Goal: Task Accomplishment & Management: Complete application form

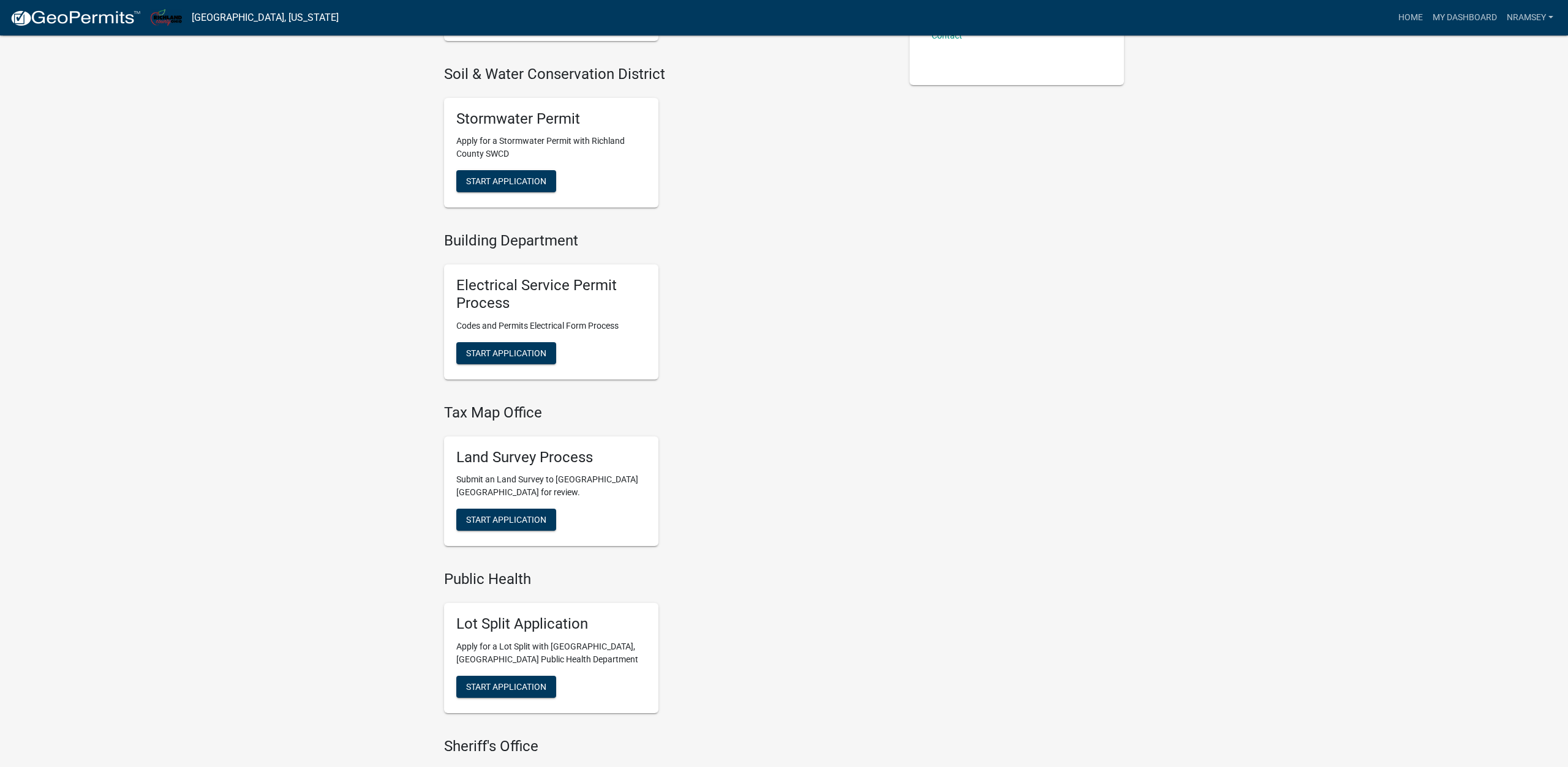
scroll to position [437, 0]
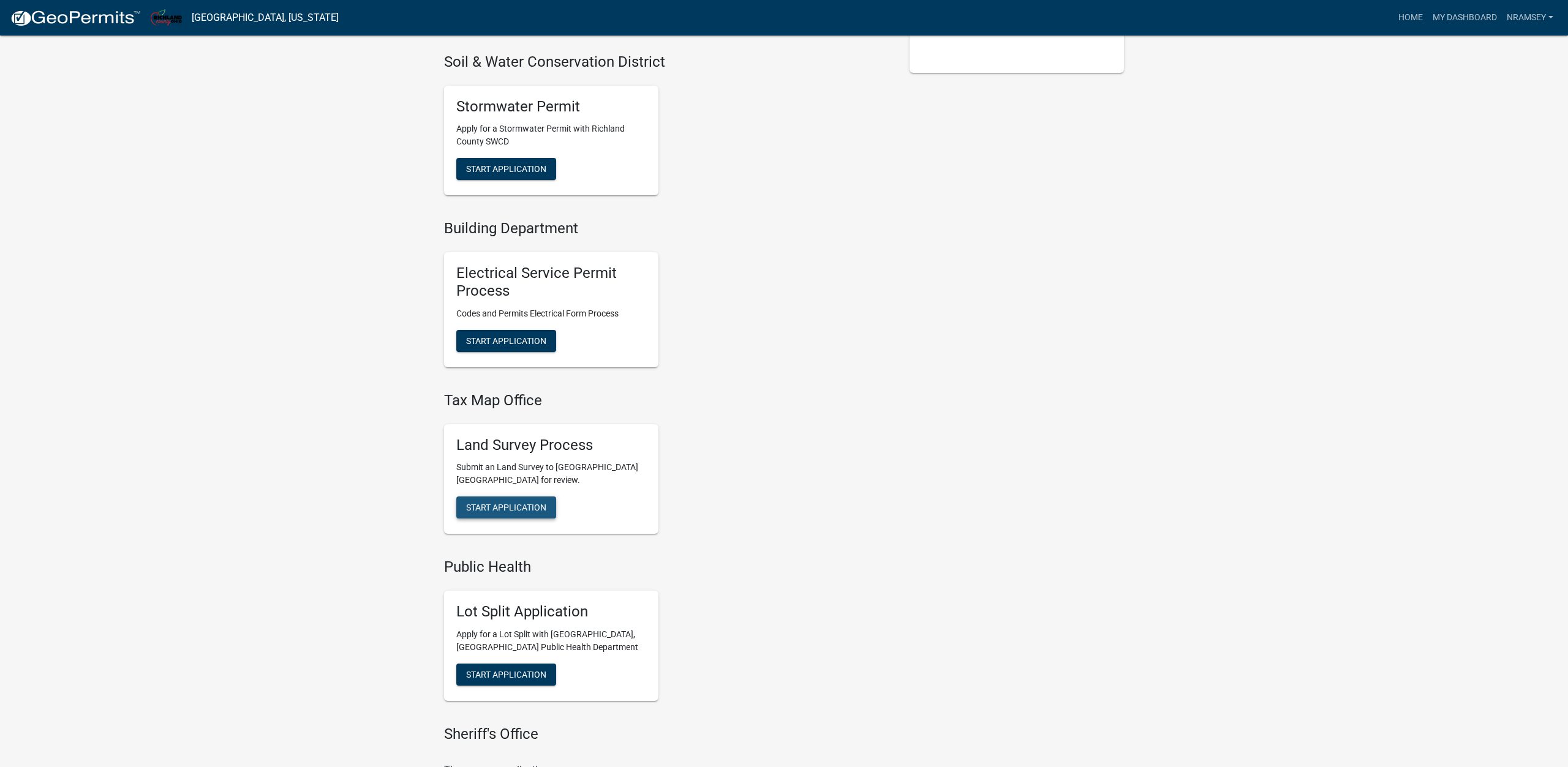
click at [522, 509] on span "Start Application" at bounding box center [506, 507] width 80 height 10
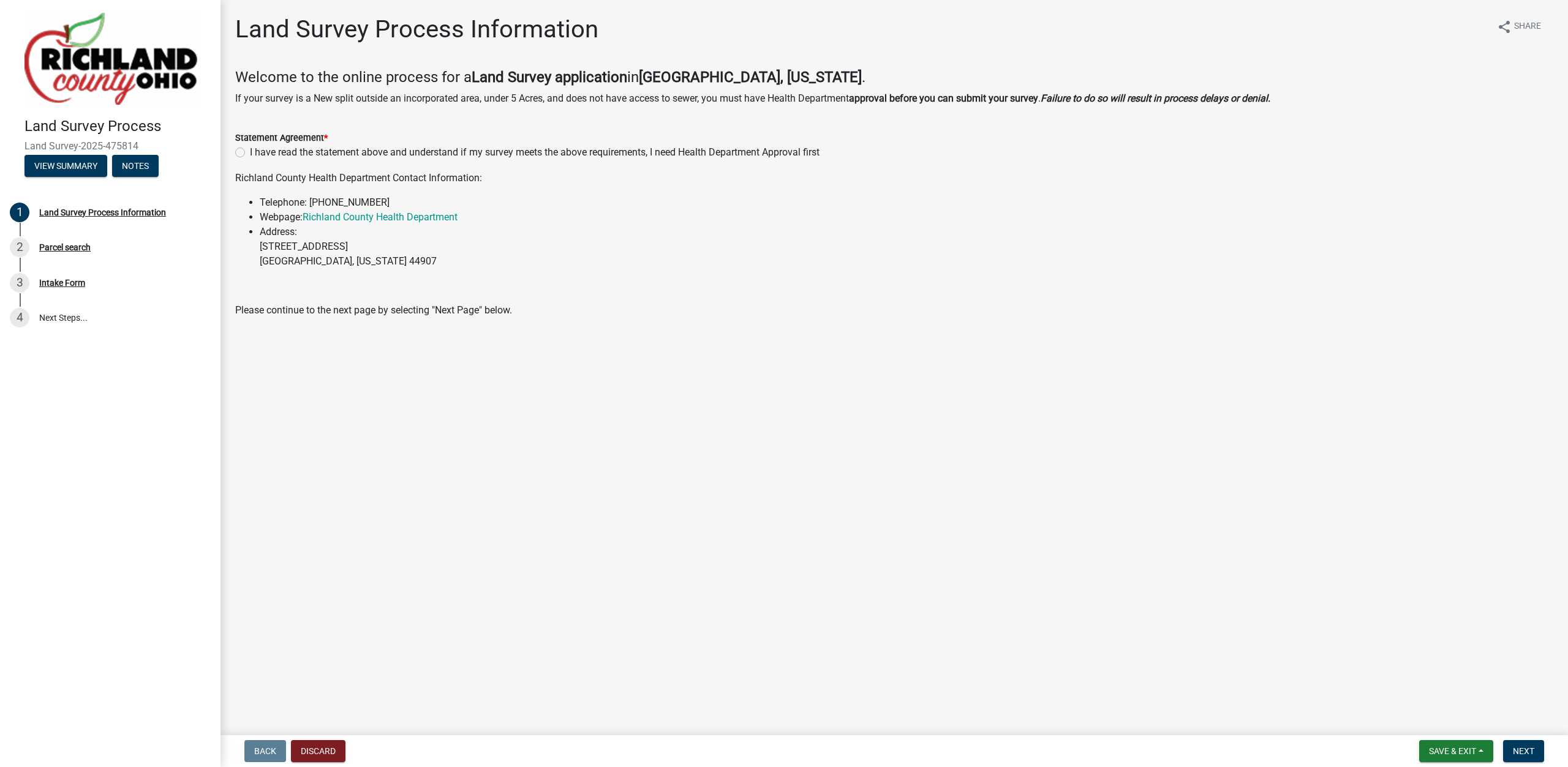
click at [250, 155] on label "I have read the statement above and understand if my survey meets the above req…" at bounding box center [535, 152] width 570 height 15
click at [250, 153] on input "I have read the statement above and understand if my survey meets the above req…" at bounding box center [253, 149] width 8 height 8
radio input "true"
click at [1522, 747] on span "Next" at bounding box center [1523, 750] width 22 height 10
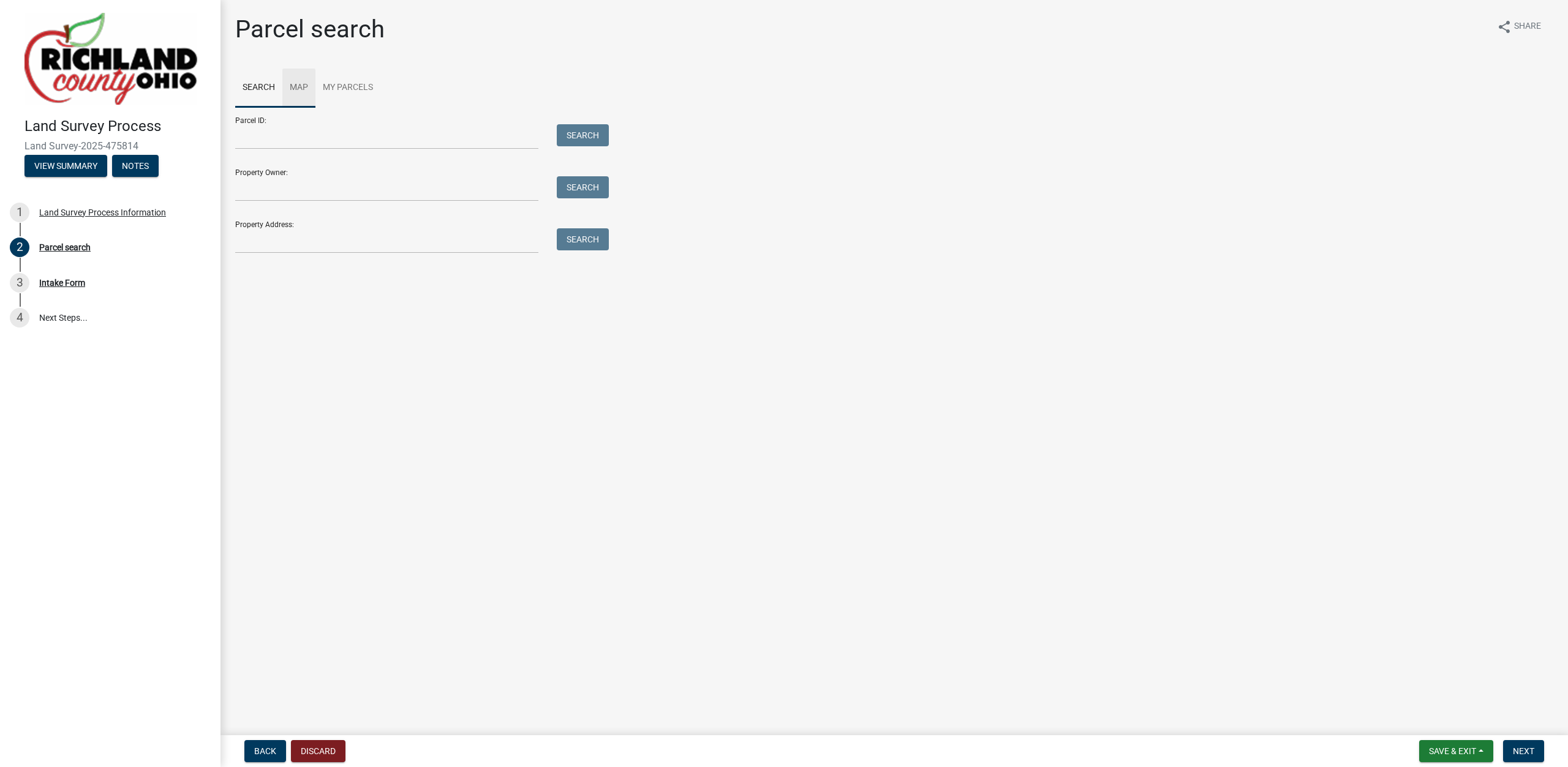
click at [302, 89] on link "Map" at bounding box center [299, 88] width 33 height 39
click at [257, 128] on span at bounding box center [253, 126] width 10 height 10
click at [1017, 235] on div at bounding box center [894, 260] width 1318 height 306
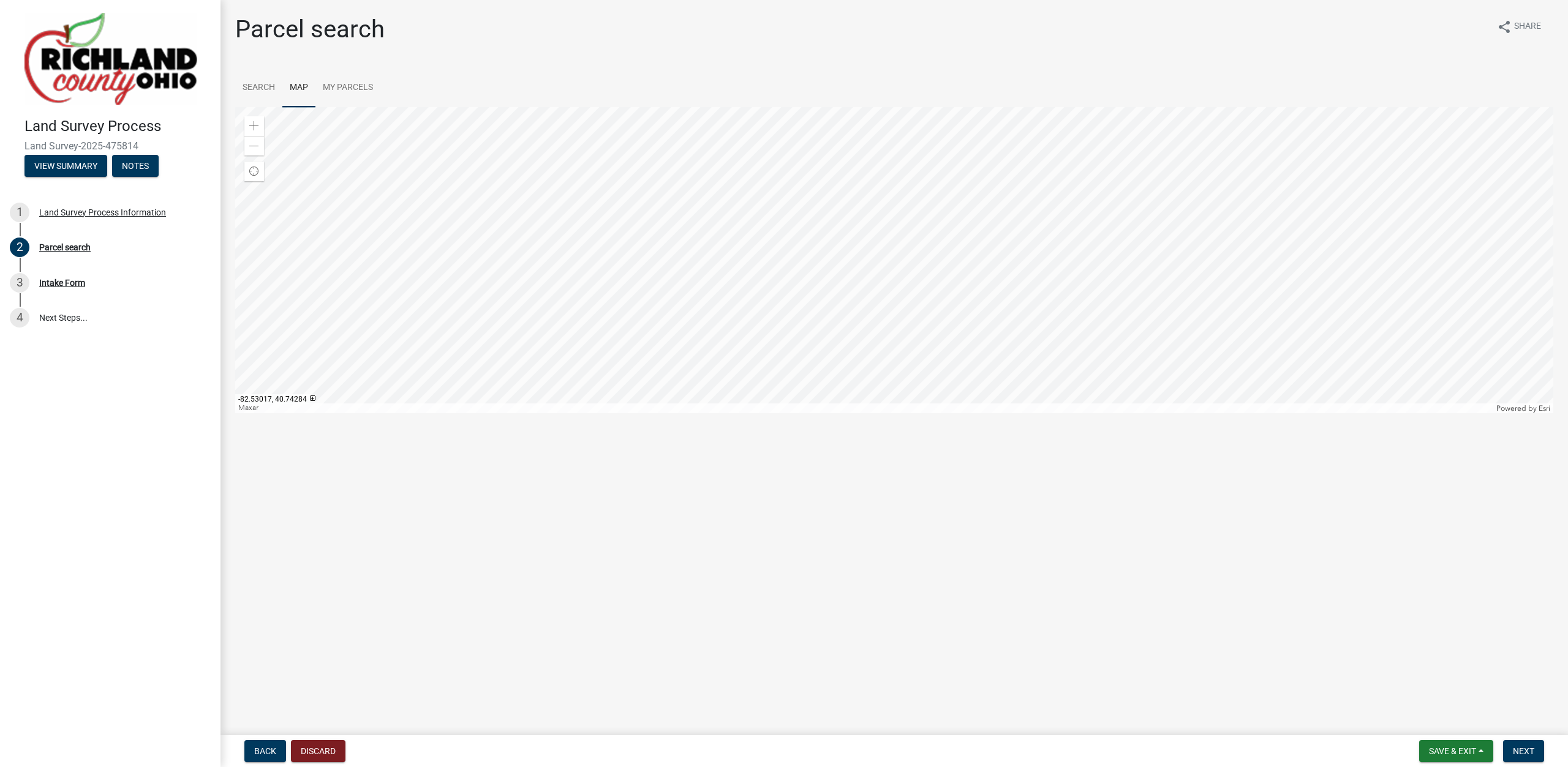
click at [968, 351] on div at bounding box center [894, 260] width 1318 height 306
click at [1036, 194] on div at bounding box center [894, 260] width 1318 height 306
click at [1025, 249] on div at bounding box center [894, 260] width 1318 height 306
click at [1004, 240] on div at bounding box center [894, 260] width 1318 height 306
click at [256, 130] on span at bounding box center [253, 126] width 10 height 10
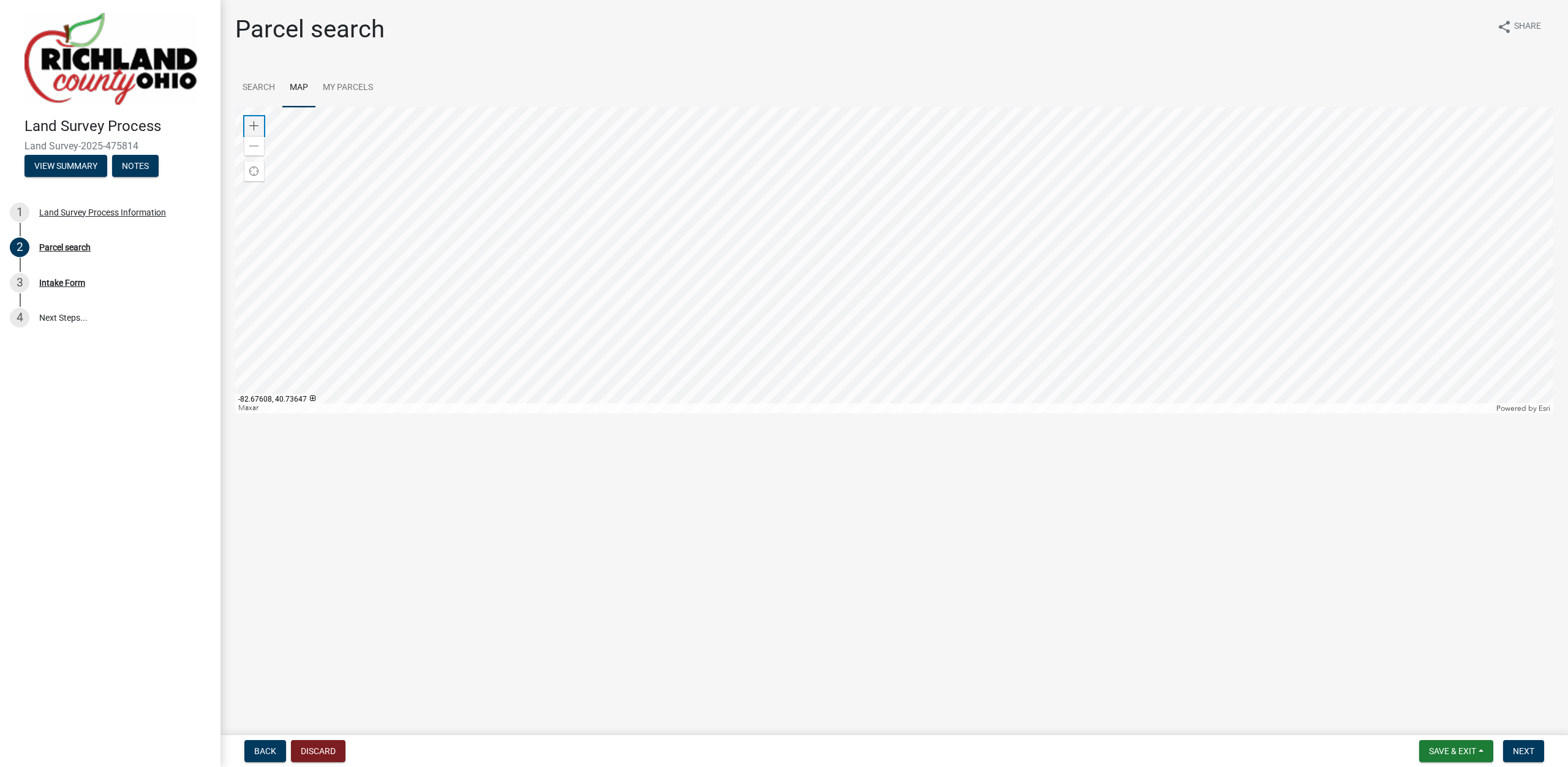
click at [256, 130] on span at bounding box center [253, 126] width 10 height 10
click at [714, 194] on div at bounding box center [894, 260] width 1318 height 306
click at [864, 205] on div at bounding box center [894, 260] width 1318 height 306
click at [800, 302] on div at bounding box center [894, 260] width 1318 height 306
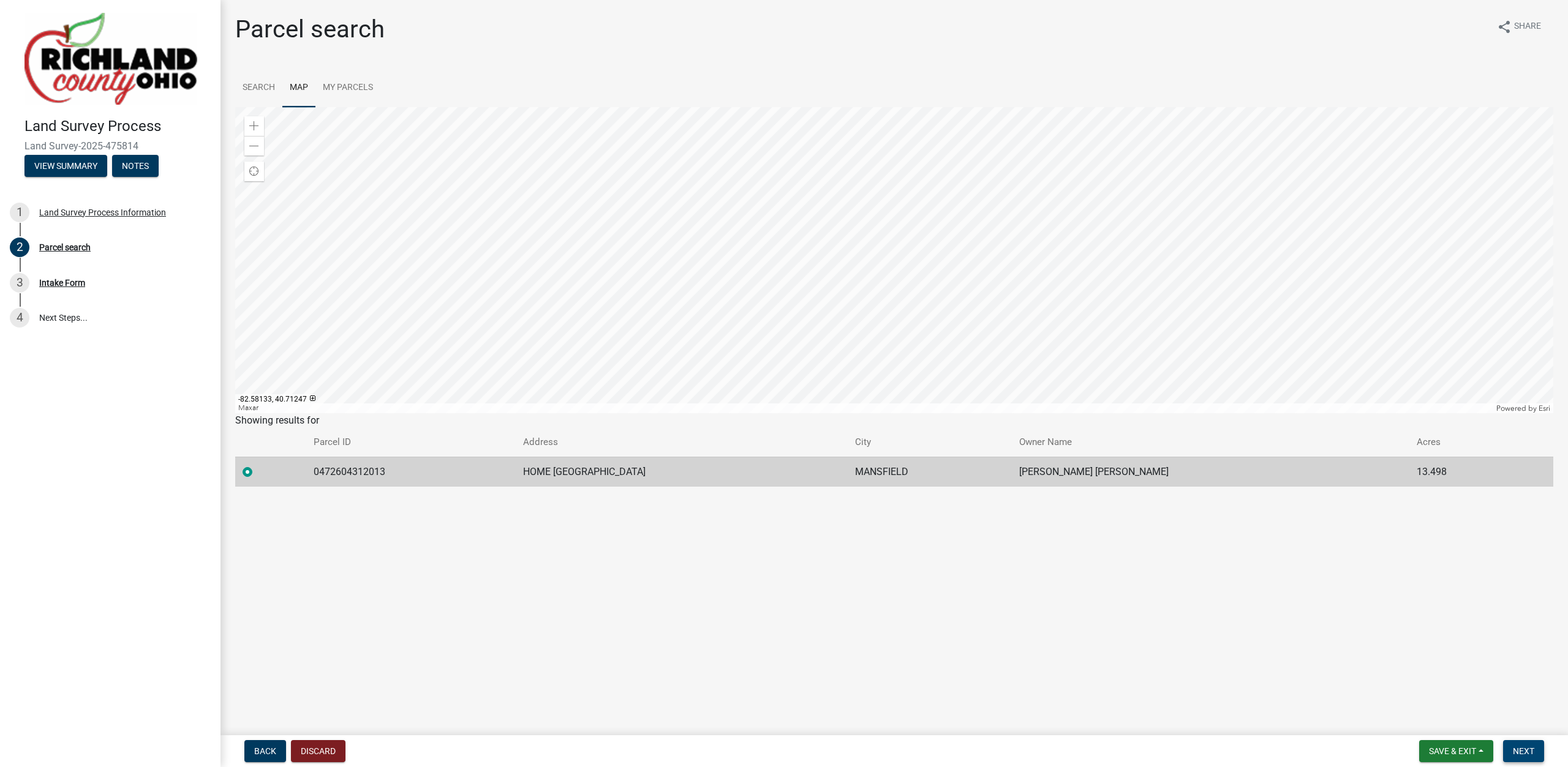
click at [1533, 753] on span "Next" at bounding box center [1523, 750] width 22 height 10
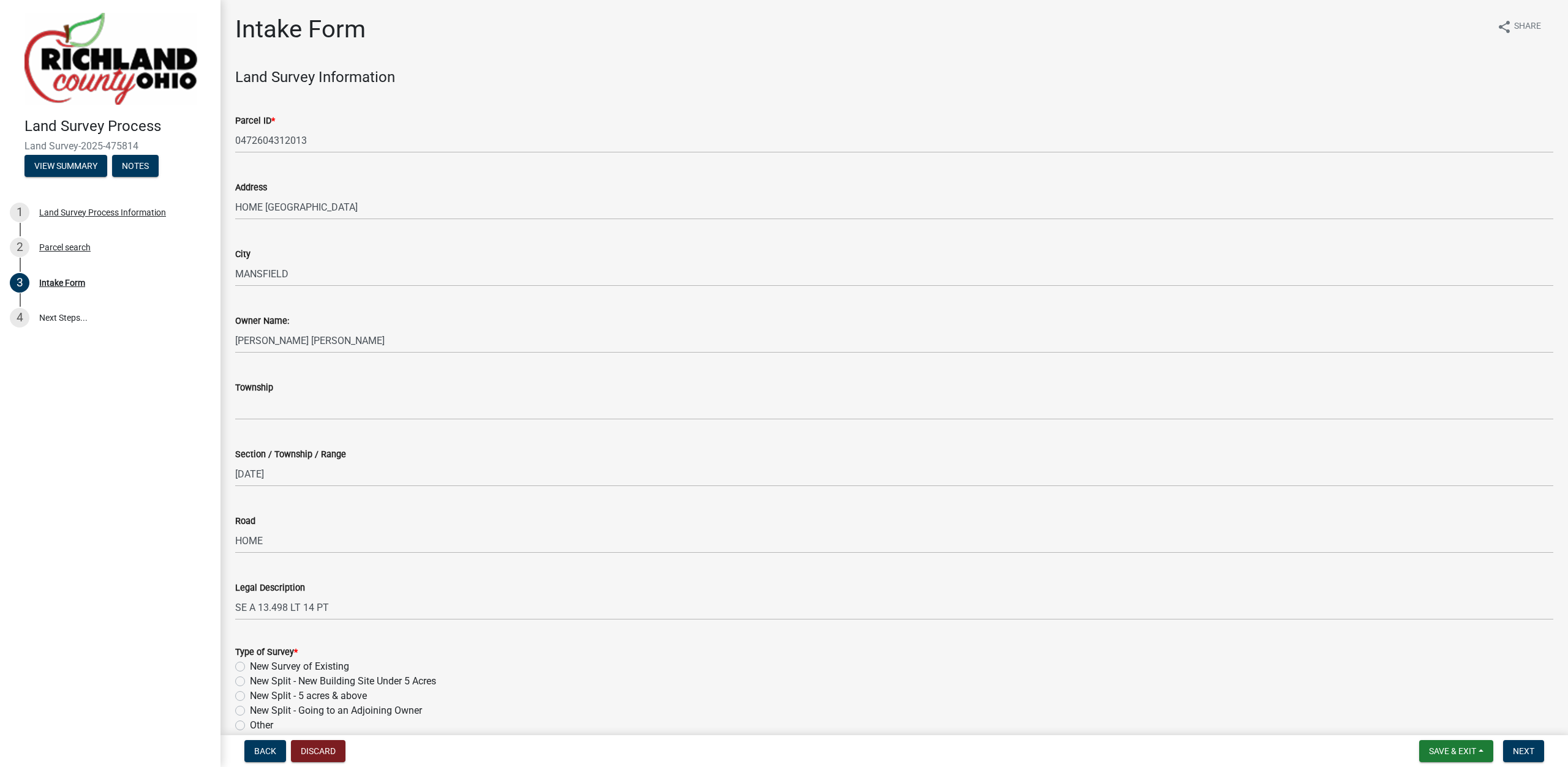
click at [296, 661] on label "New Survey of Existing" at bounding box center [300, 667] width 100 height 15
click at [258, 661] on input "New Survey of Existing" at bounding box center [253, 663] width 8 height 8
radio input "true"
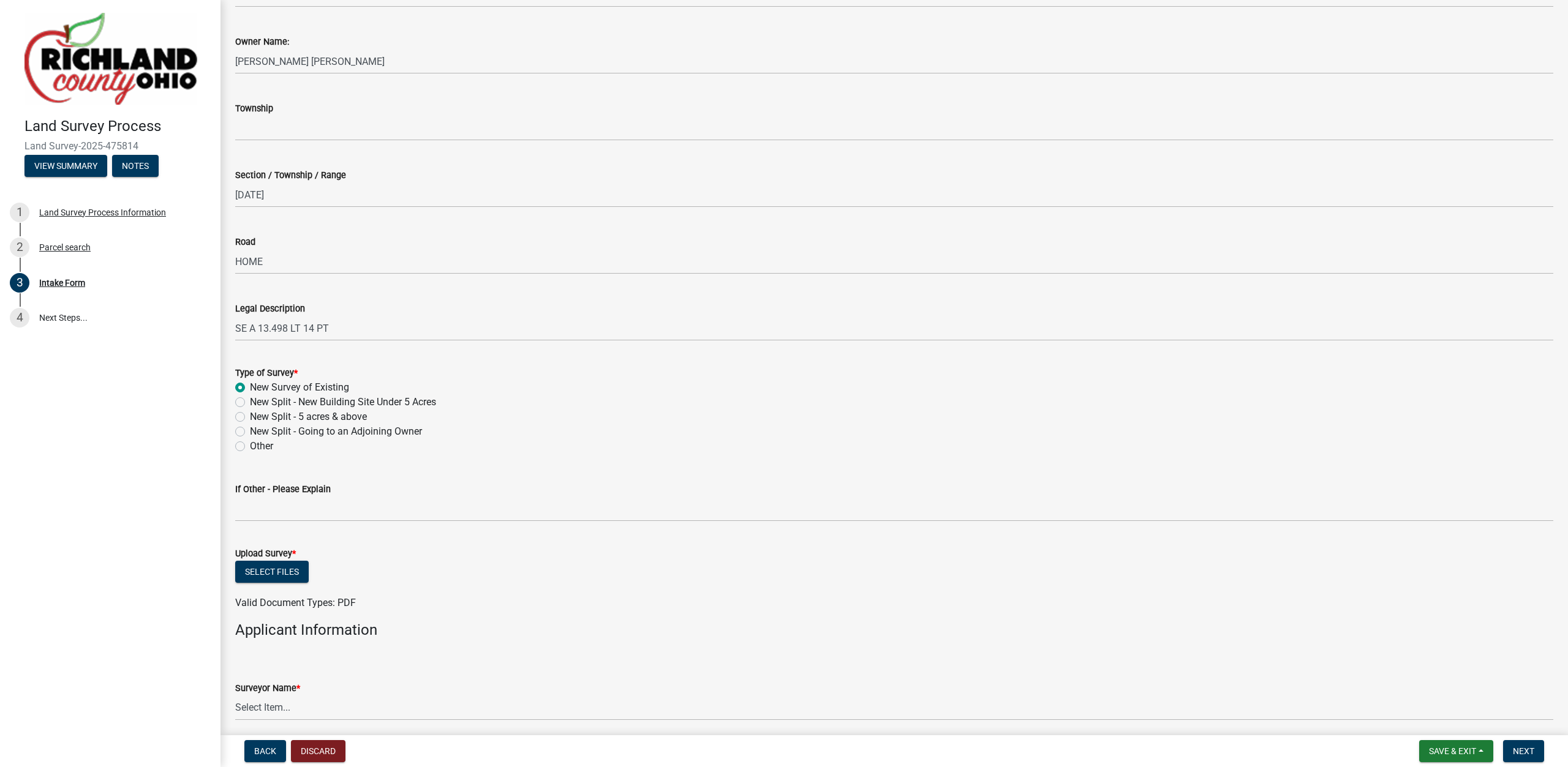
scroll to position [488, 0]
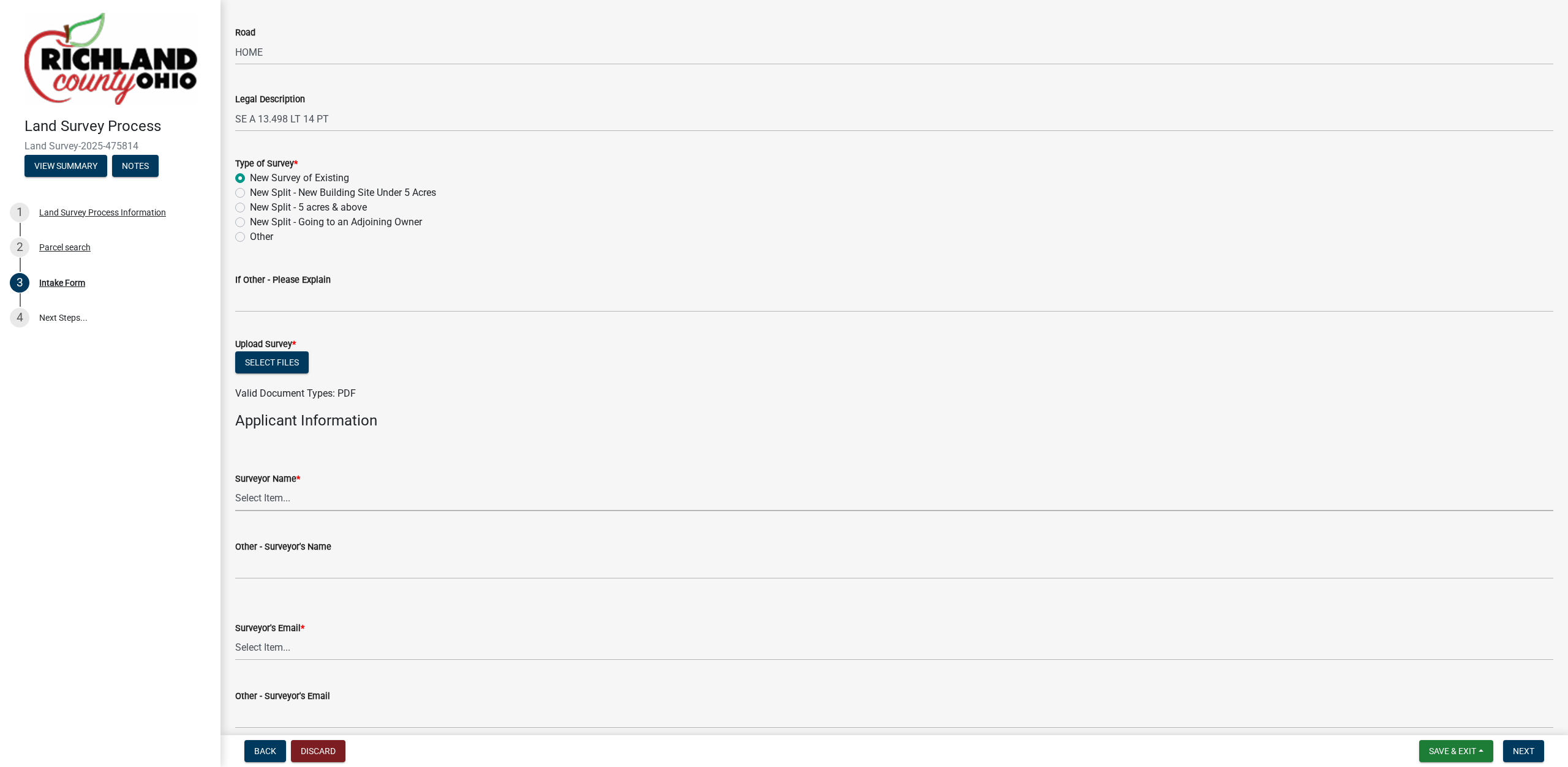
click at [235, 487] on select "Select Item... [PERSON_NAME], [PERSON_NAME], [PERSON_NAME], [PERSON_NAME], [PER…" at bounding box center [894, 499] width 1318 height 25
click option "[PERSON_NAME]" at bounding box center [0, 0] width 0 height 0
select select "df139baa-c9dd-46a0-9de6-e37622936459"
click at [235, 636] on select "Select Item... [EMAIL_ADDRESS][DOMAIN_NAME] [EMAIL_ADDRESS][DOMAIN_NAME] [EMAIL…" at bounding box center [894, 648] width 1318 height 25
click option "[EMAIL_ADDRESS][PERSON_NAME][DOMAIN_NAME]" at bounding box center [0, 0] width 0 height 0
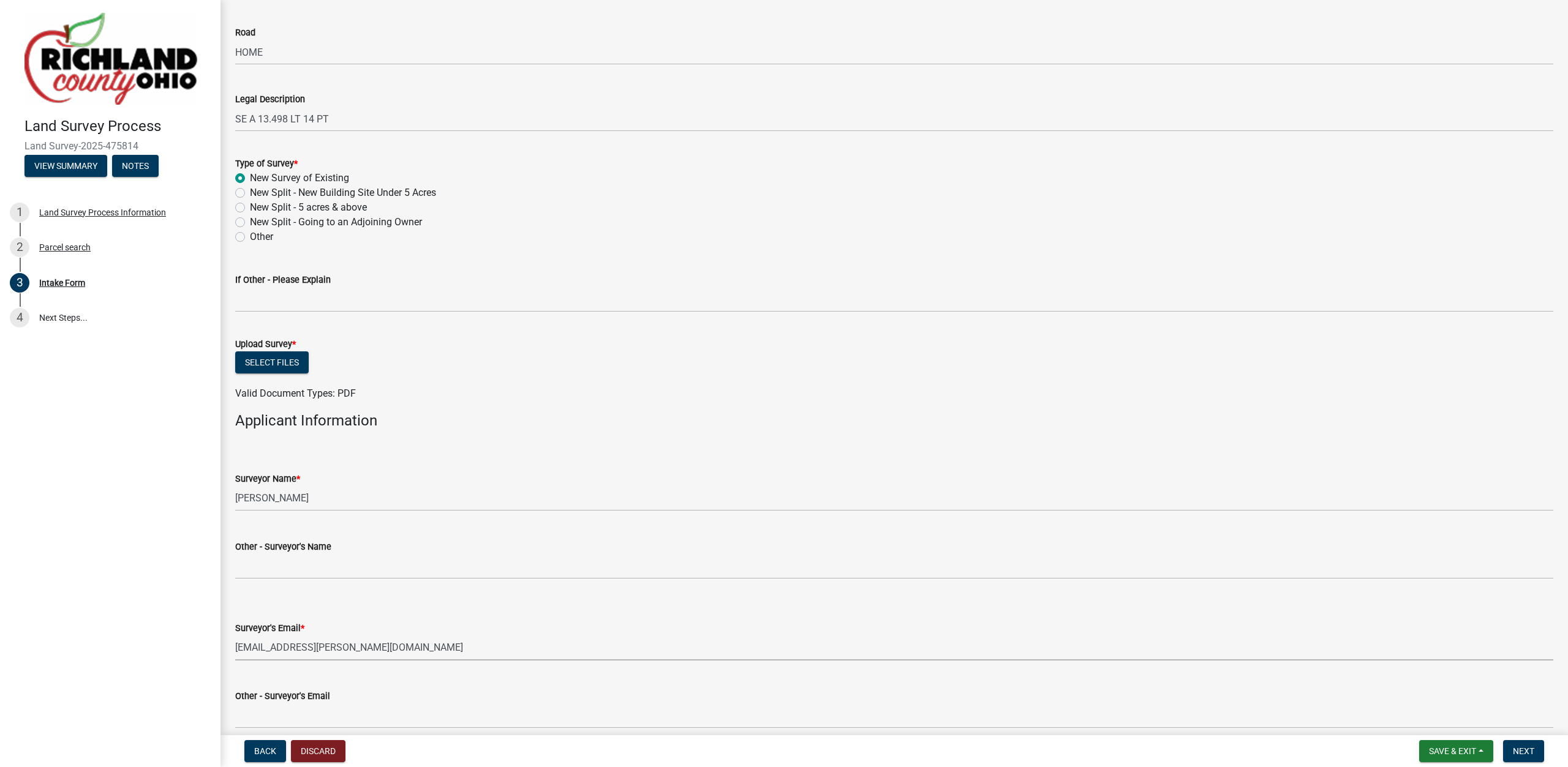
select select "4dbc78f8-37a7-4574-bd6a-c6ff1eaed890"
click at [293, 361] on button "Select files" at bounding box center [272, 362] width 73 height 22
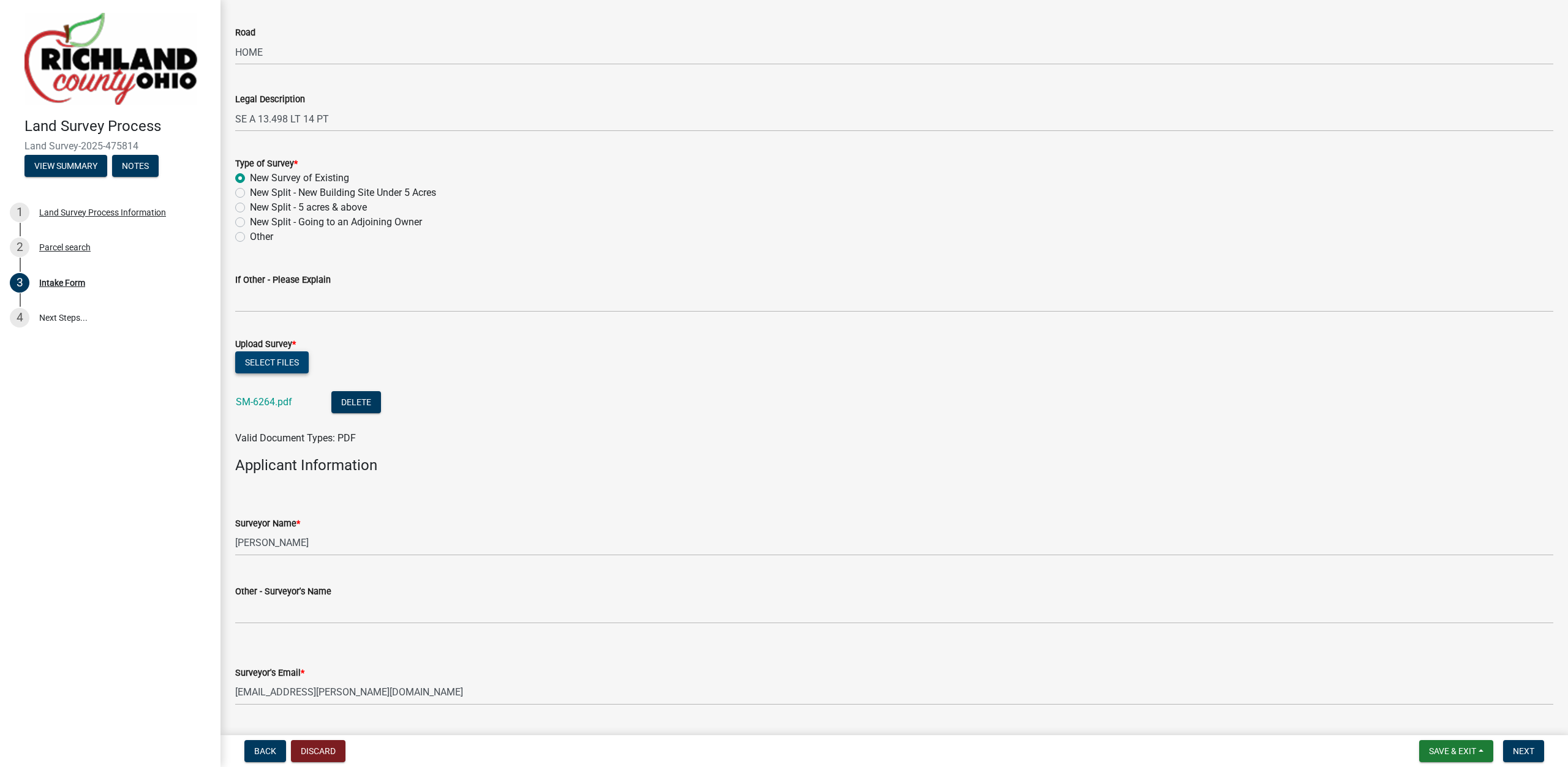
scroll to position [655, 0]
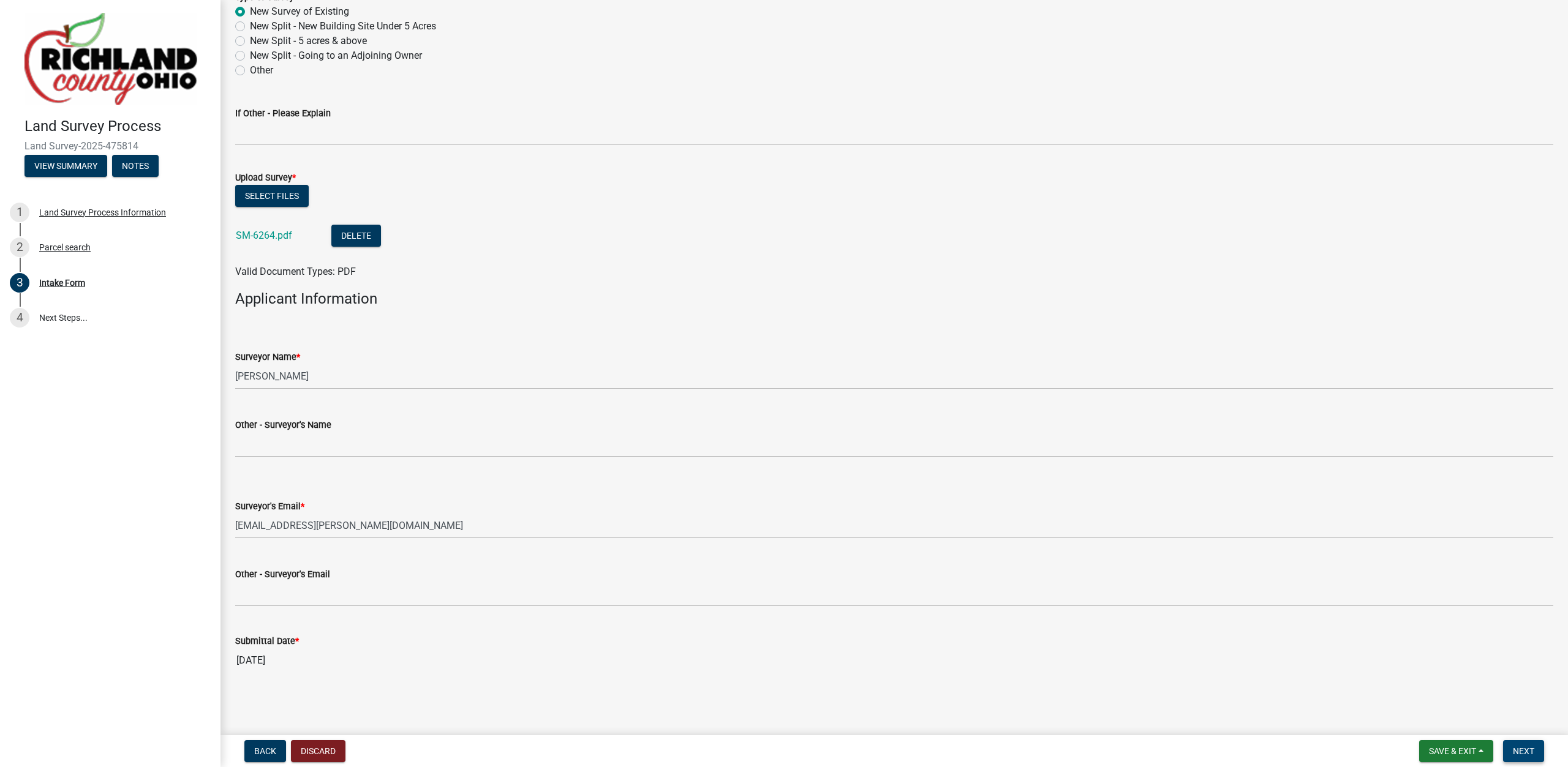
click at [1522, 757] on button "Next" at bounding box center [1523, 750] width 41 height 22
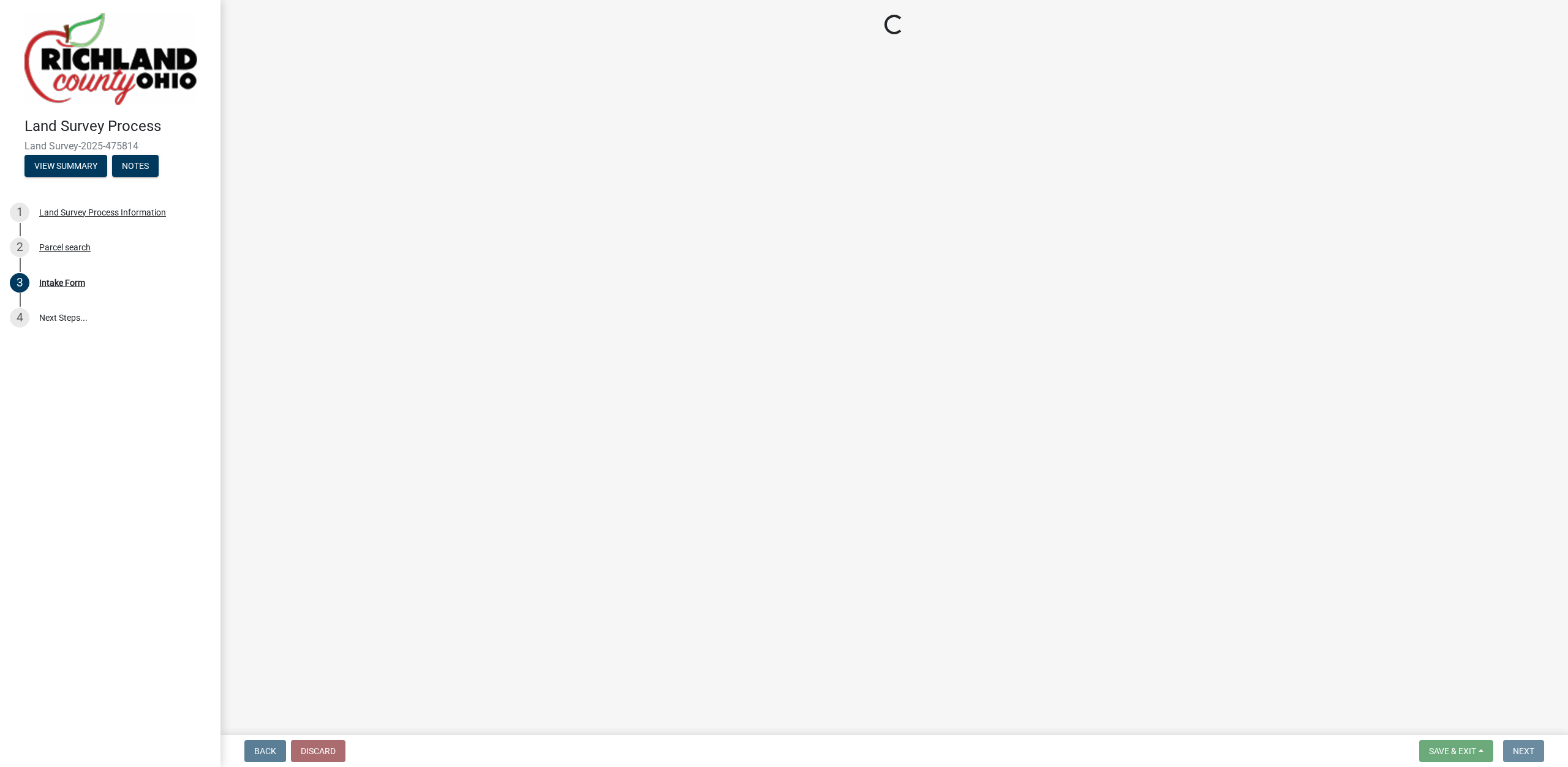
scroll to position [0, 0]
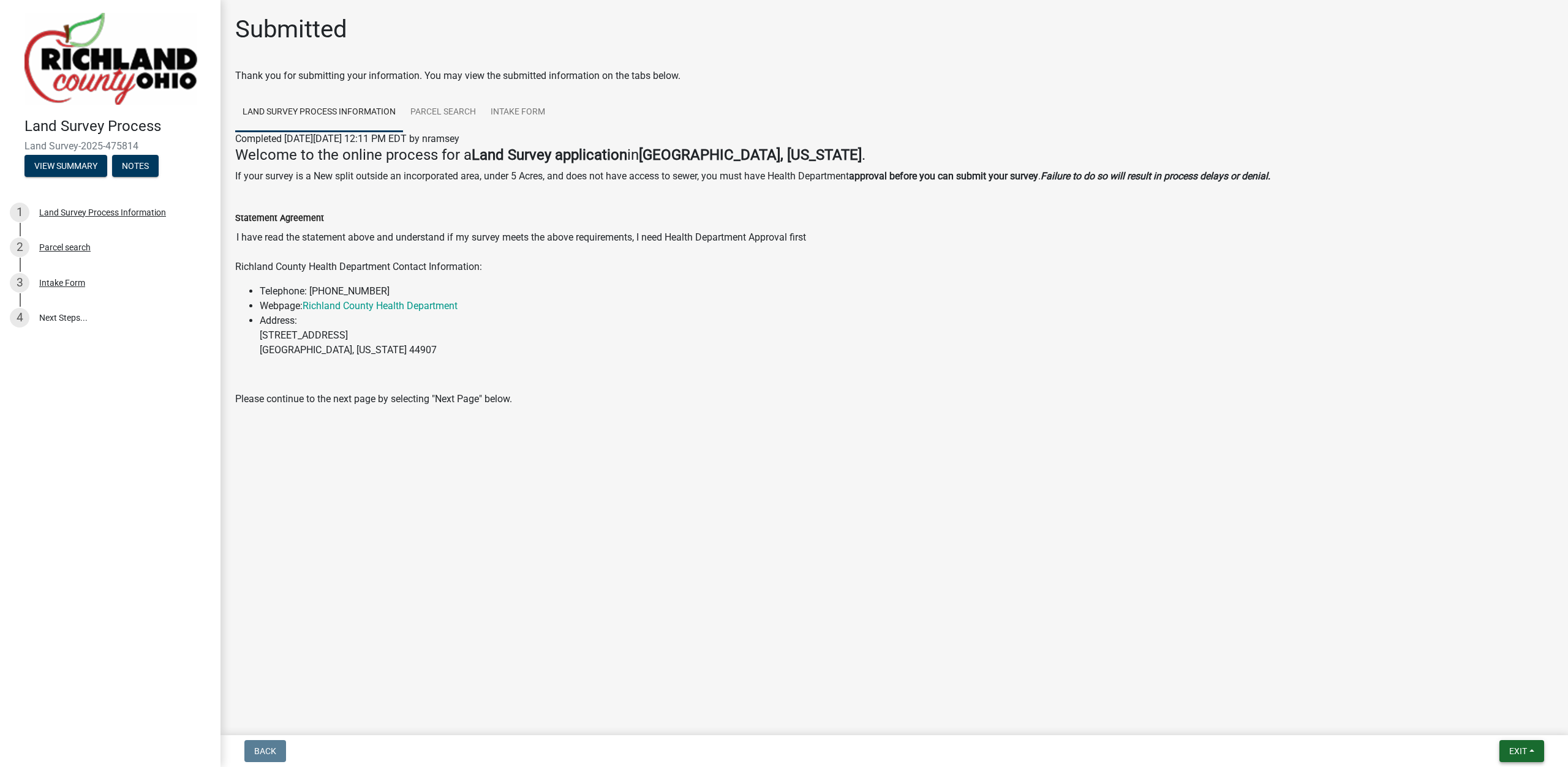
click at [1521, 755] on span "Exit" at bounding box center [1518, 750] width 17 height 10
click at [1501, 722] on button "Save & Exit" at bounding box center [1495, 720] width 98 height 30
